Goal: Task Accomplishment & Management: Use online tool/utility

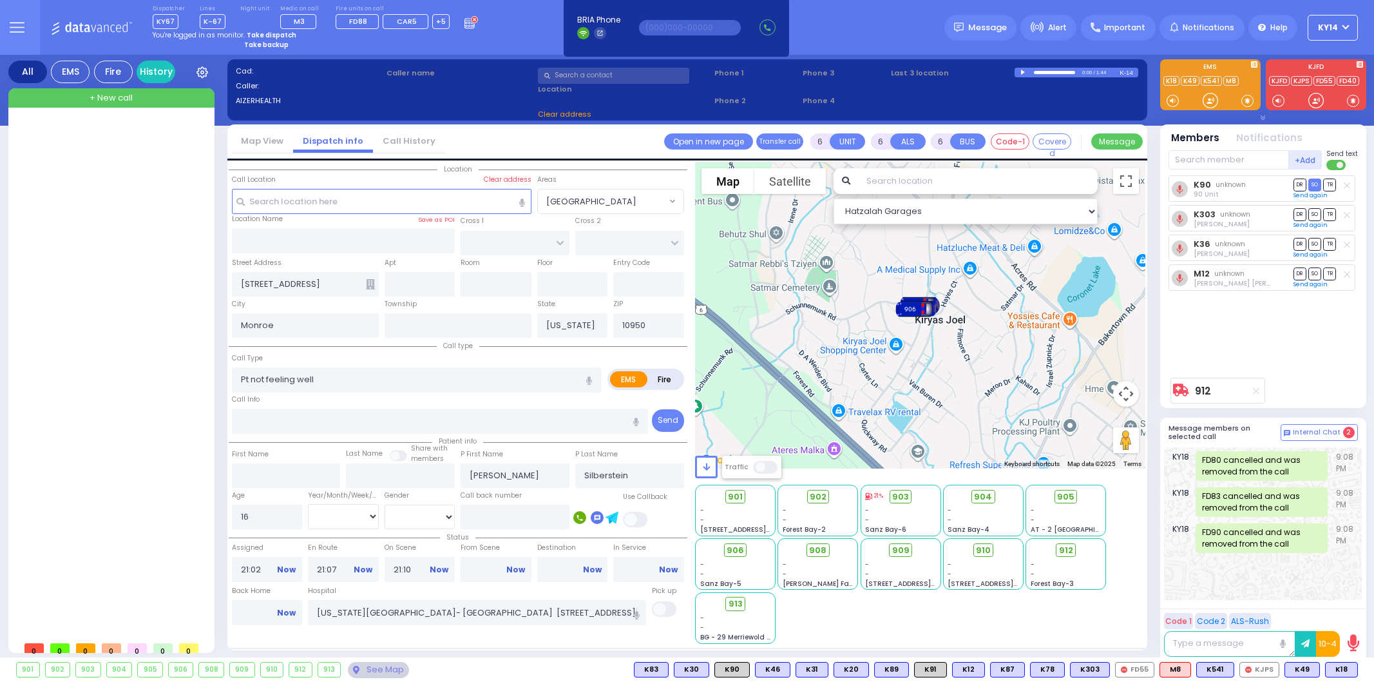
select select
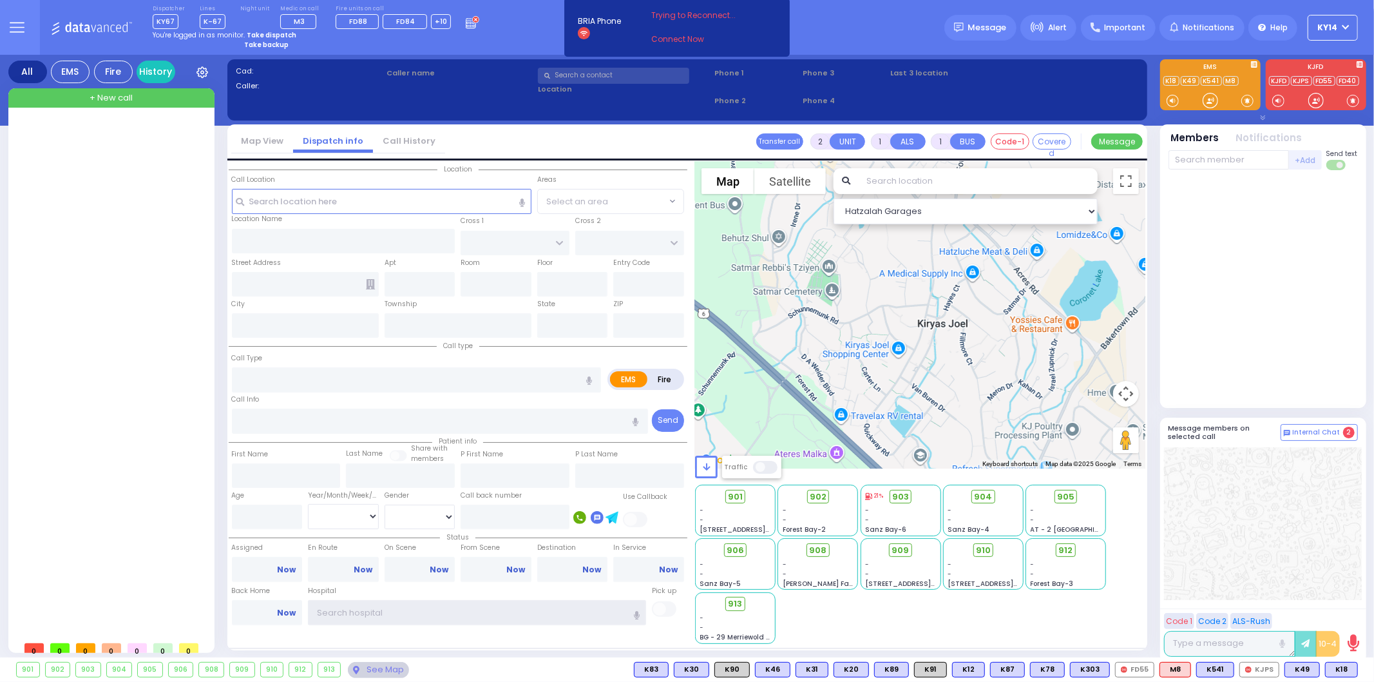
type input "ky14"
click at [261, 33] on strong "Take dispatch" at bounding box center [272, 35] width 50 height 10
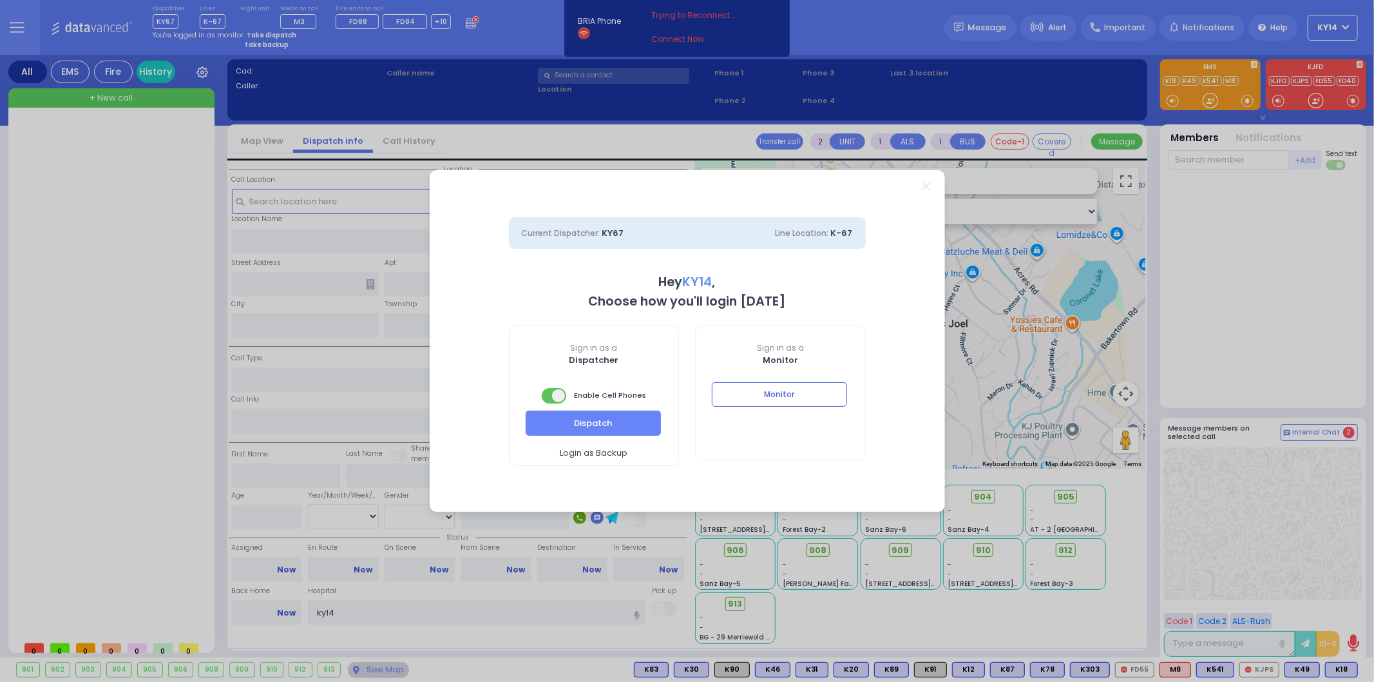
select select "2"
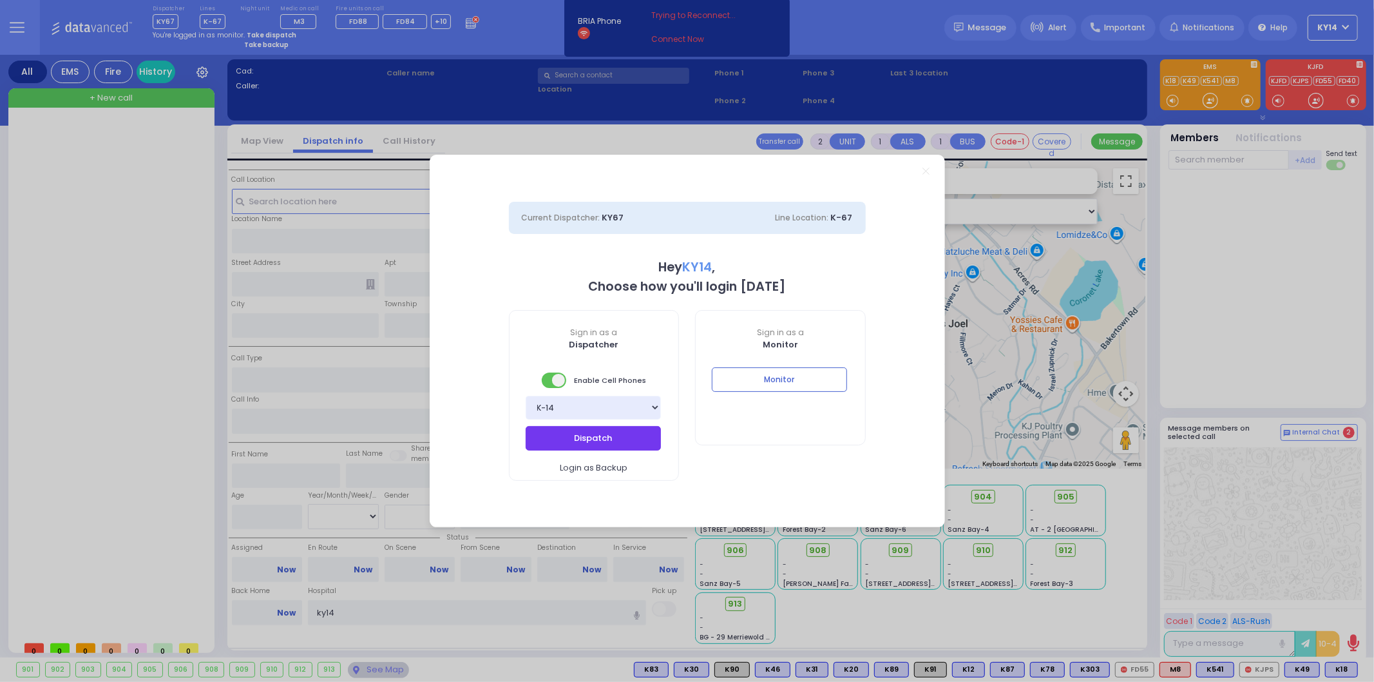
click at [616, 433] on button "Dispatch" at bounding box center [593, 438] width 135 height 24
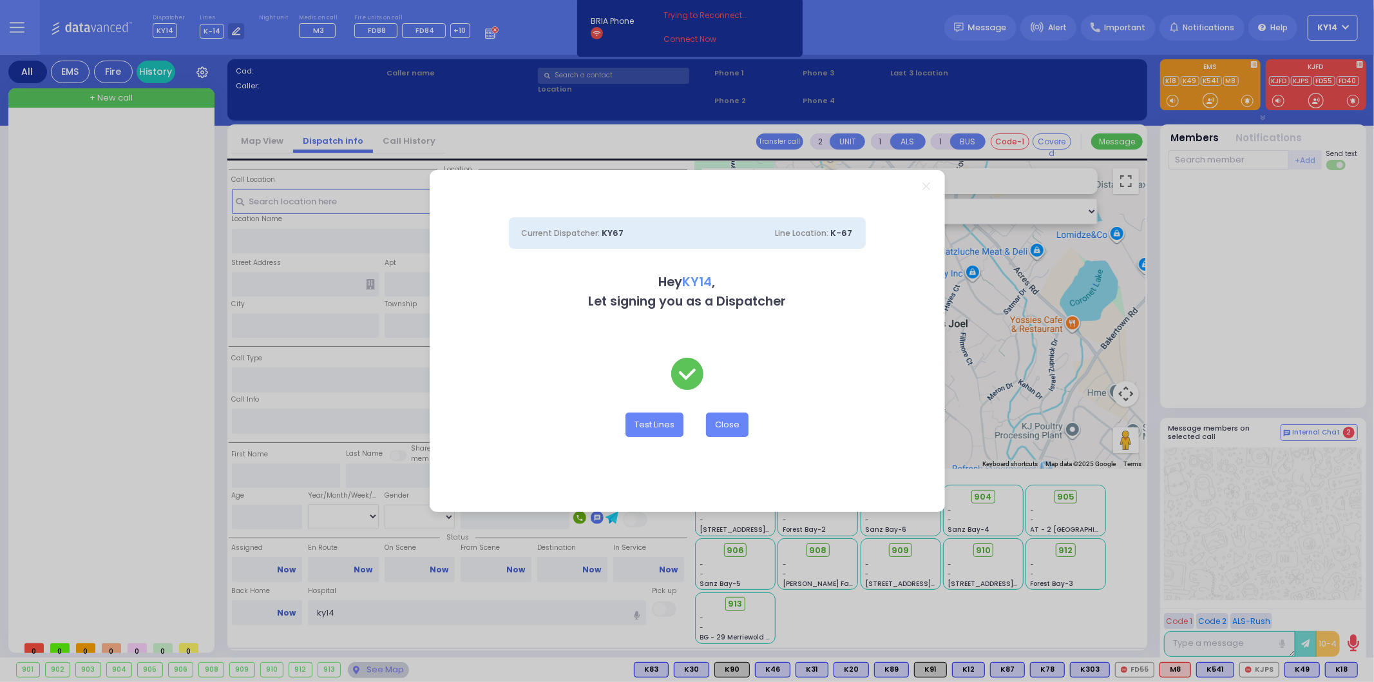
click at [700, 37] on div "Current Dispatcher: KY67 Line Location: K-67 Hey KY14 , Let signing you as a Di…" at bounding box center [687, 341] width 1374 height 682
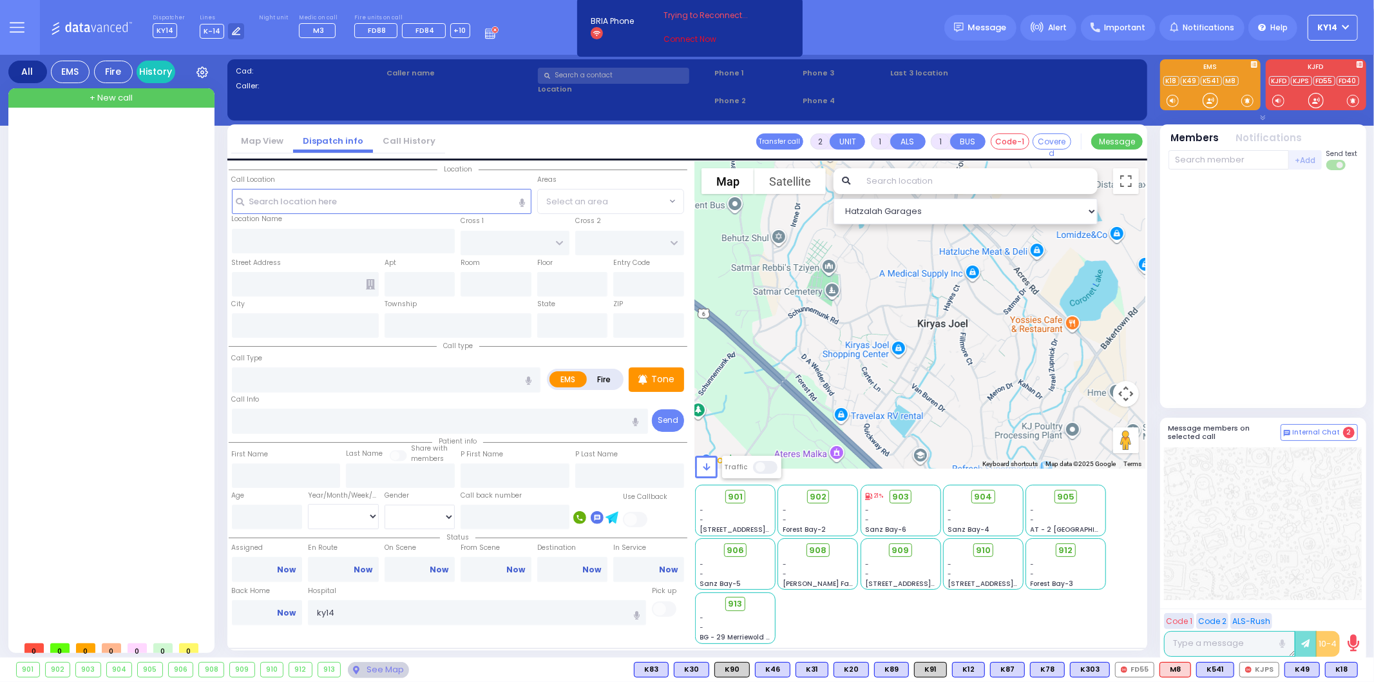
click at [692, 39] on link "Connect Now" at bounding box center [715, 39] width 102 height 12
click at [688, 35] on link "Connect Now" at bounding box center [715, 39] width 102 height 12
click at [678, 39] on link "Connect Now" at bounding box center [715, 39] width 102 height 12
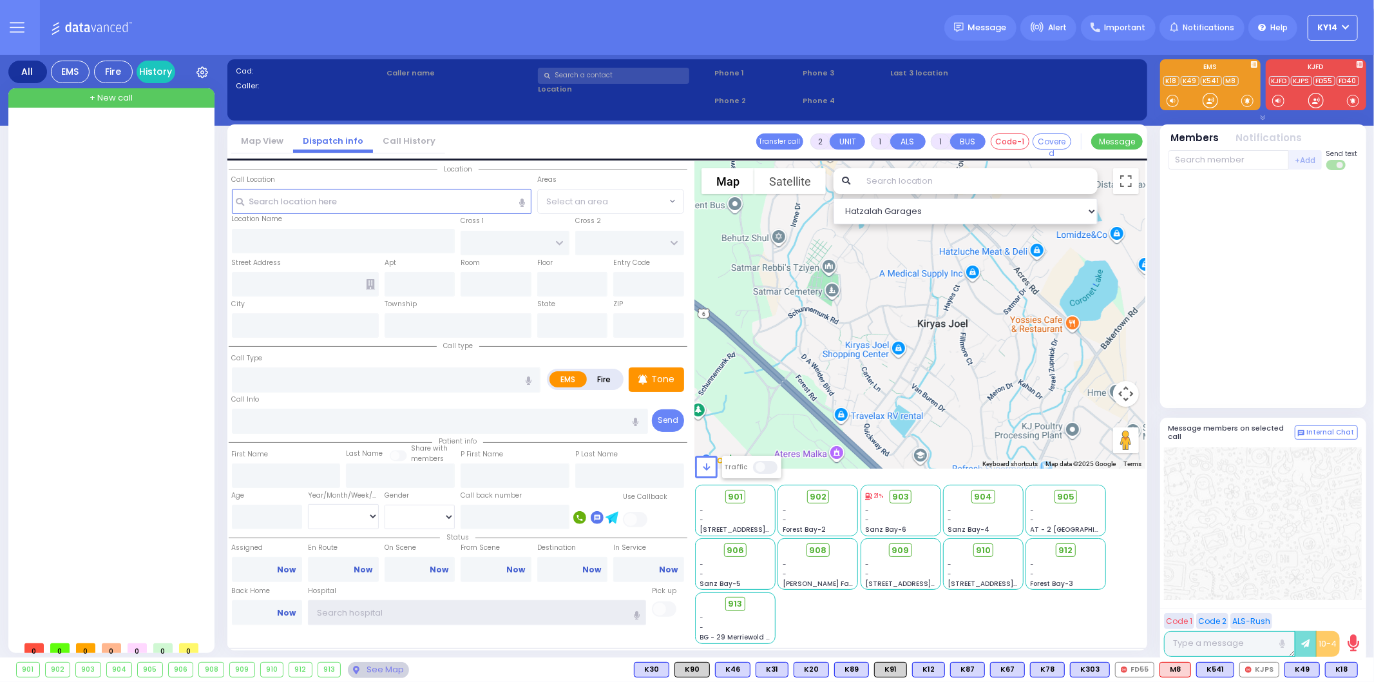
type input "ky14"
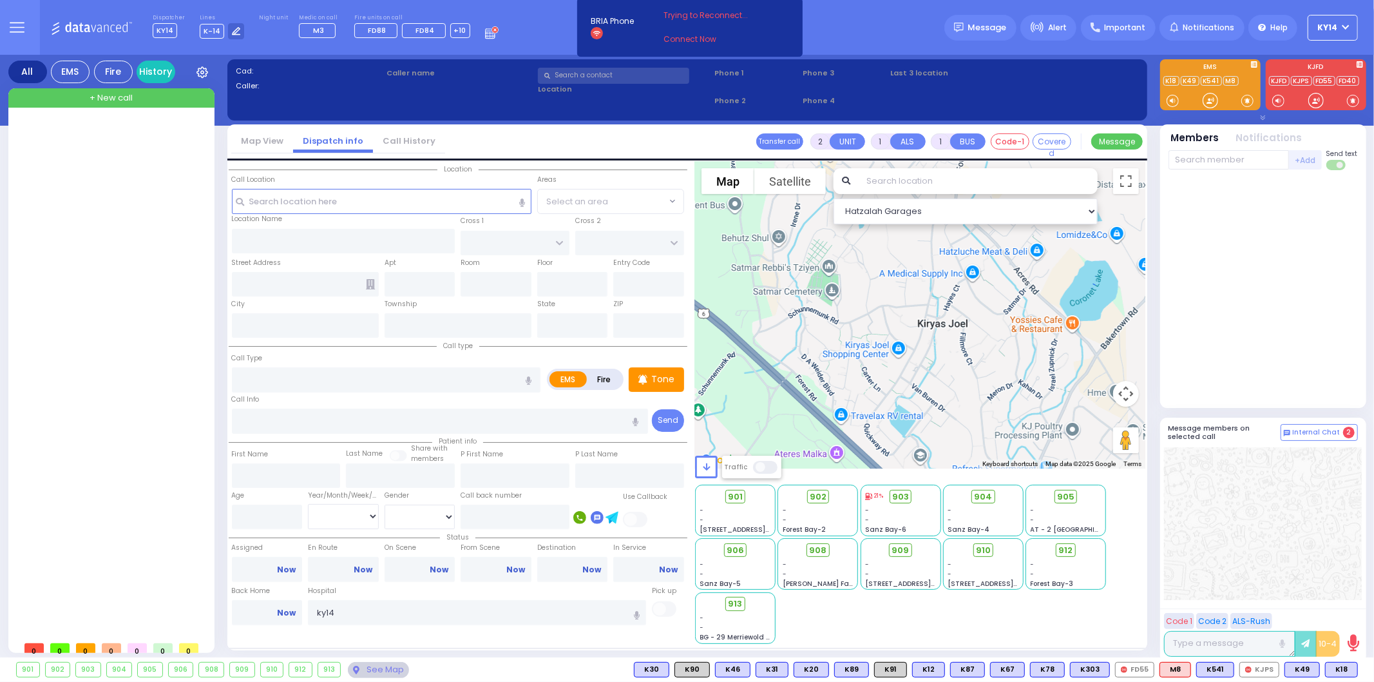
drag, startPoint x: 543, startPoint y: 5, endPoint x: 510, endPoint y: 28, distance: 40.4
click at [510, 28] on div "Dispatcher KY14 shift has started. Are you ? Lines K-14" at bounding box center [687, 27] width 1374 height 55
click at [683, 39] on link "Connect Now" at bounding box center [715, 39] width 102 height 12
type input "ky14"
click at [685, 33] on link "Connect Now" at bounding box center [715, 39] width 102 height 12
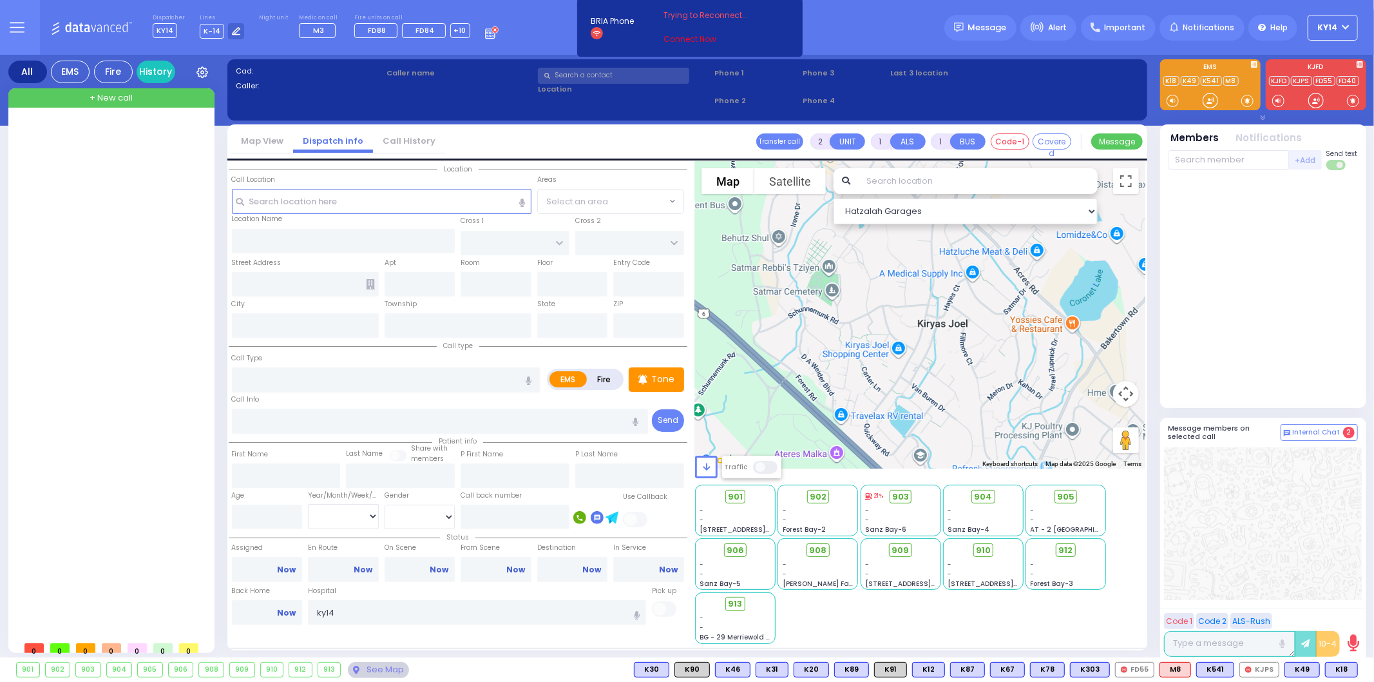
click at [691, 37] on link "Connect Now" at bounding box center [715, 39] width 102 height 12
click at [720, 15] on span "Trying to Reconnect..." at bounding box center [715, 16] width 102 height 12
drag, startPoint x: 524, startPoint y: 18, endPoint x: 537, endPoint y: 32, distance: 18.7
click at [531, 27] on div "Dispatcher KY14 shift has started. Are you ? Lines K-14" at bounding box center [687, 27] width 1374 height 55
